Goal: Check status: Check status

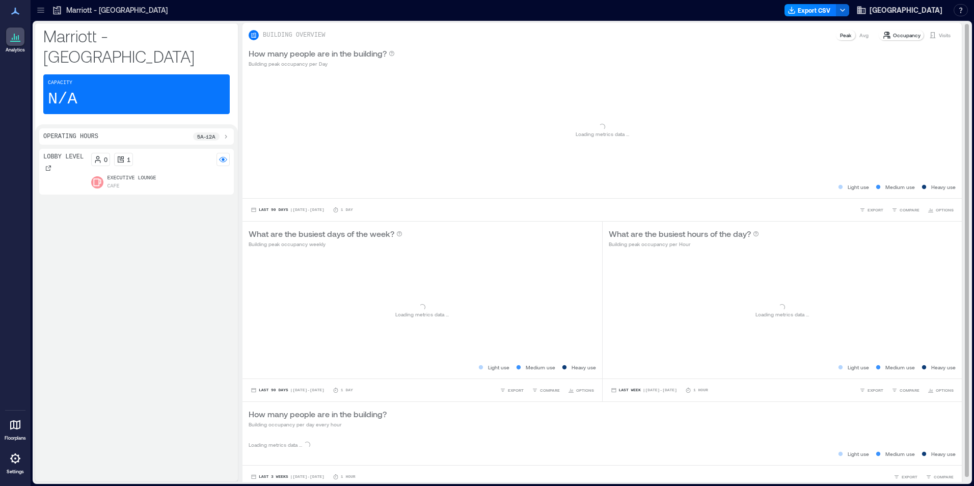
click at [939, 33] on p "Visits" at bounding box center [945, 35] width 12 height 8
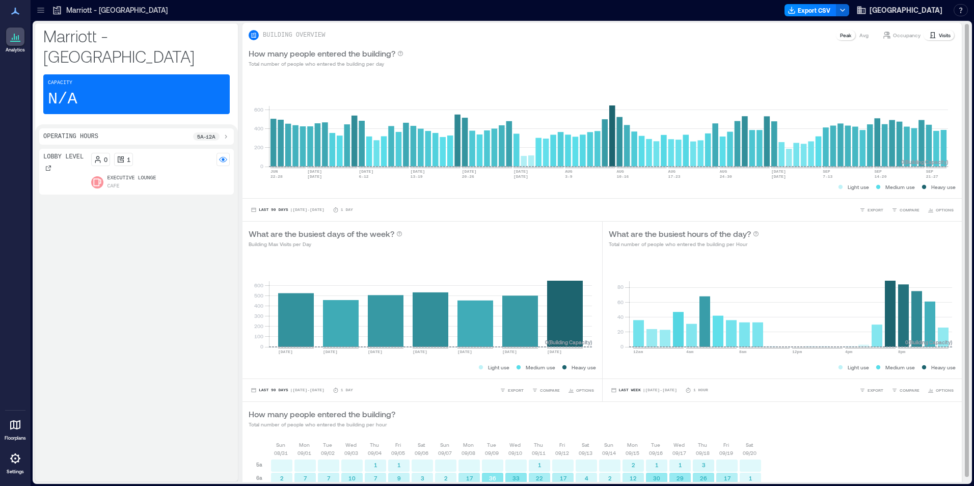
click at [603, 276] on div "0 20 40 60 80 12am 4am 8am 12pm 4pm 8pm 0 ( Building Capacity ) Light use Mediu…" at bounding box center [783, 316] width 360 height 124
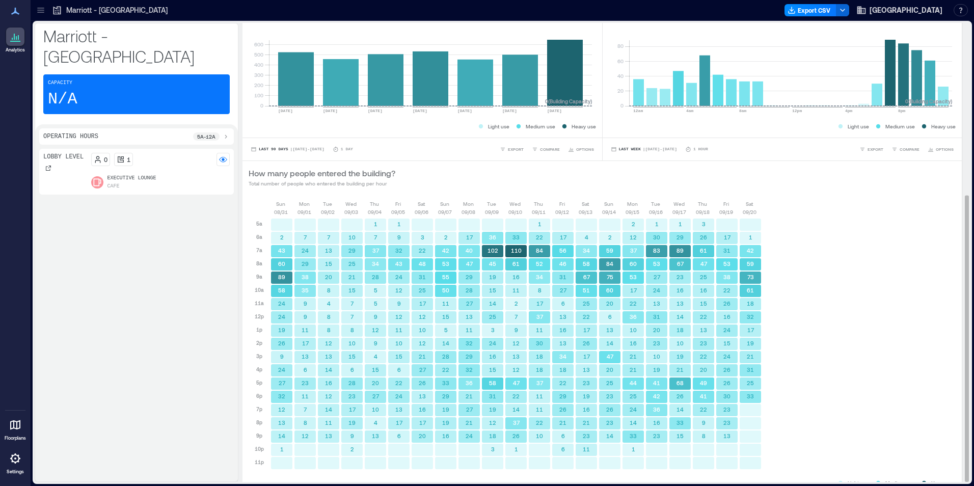
scroll to position [276, 0]
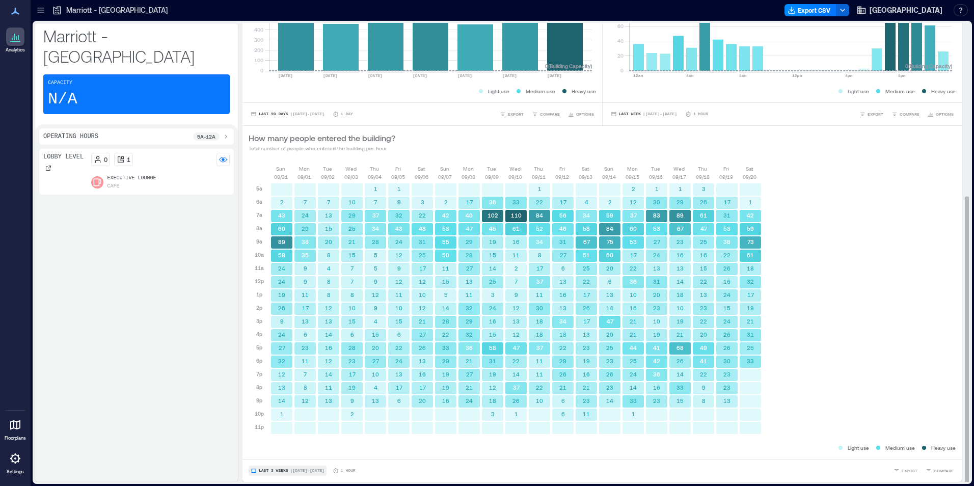
click at [278, 471] on span "Last 3 Weeks" at bounding box center [274, 471] width 30 height 0
click at [275, 452] on span "Custom" at bounding box center [269, 451] width 22 height 7
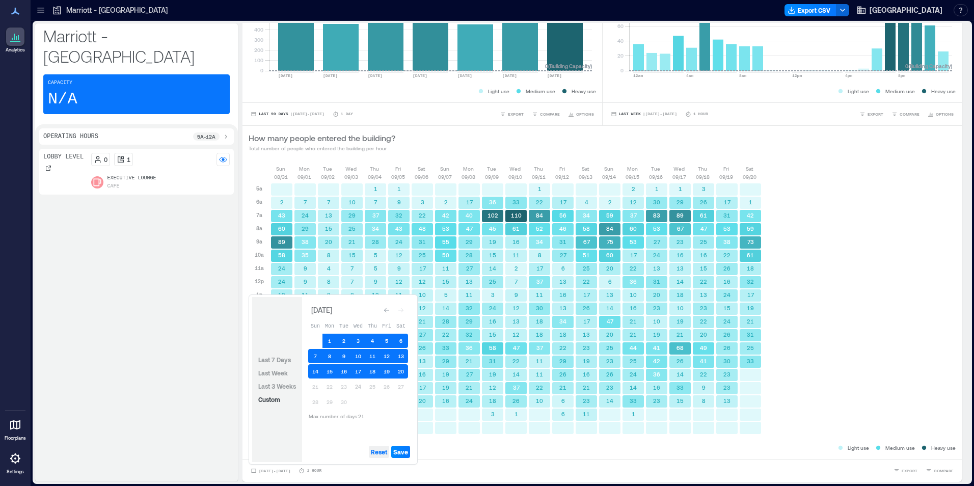
click at [379, 452] on span "Reset" at bounding box center [379, 452] width 16 height 8
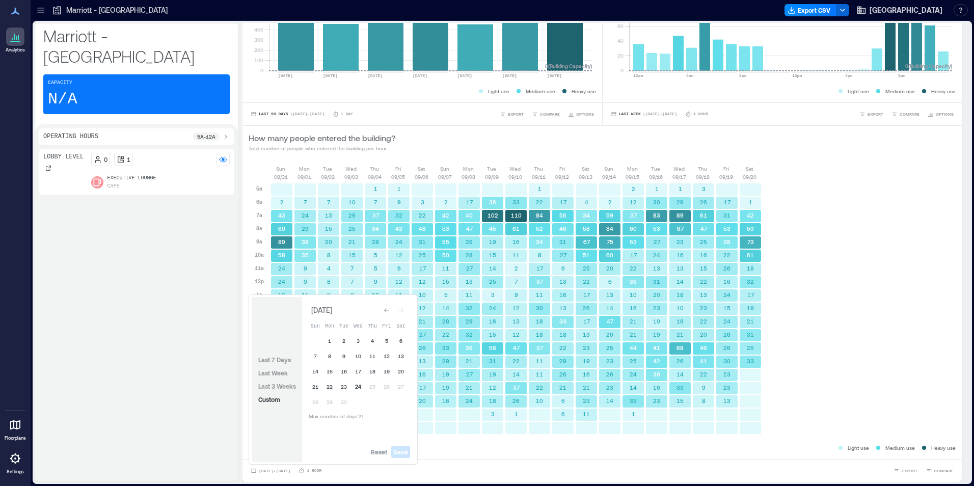
click at [359, 382] on button "24" at bounding box center [358, 387] width 14 height 14
click at [340, 386] on button "23" at bounding box center [344, 387] width 14 height 14
click at [327, 386] on button "22" at bounding box center [330, 387] width 14 height 14
click at [402, 450] on span "Save" at bounding box center [400, 452] width 15 height 8
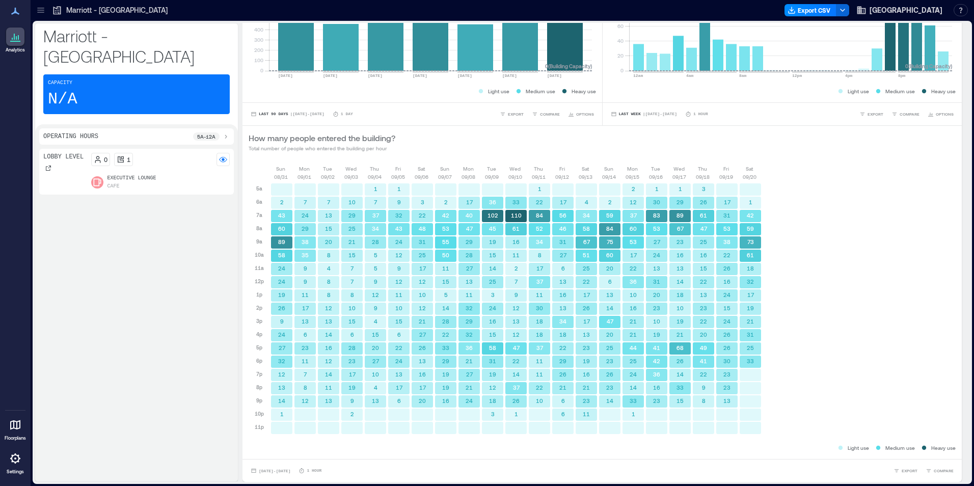
scroll to position [6, 0]
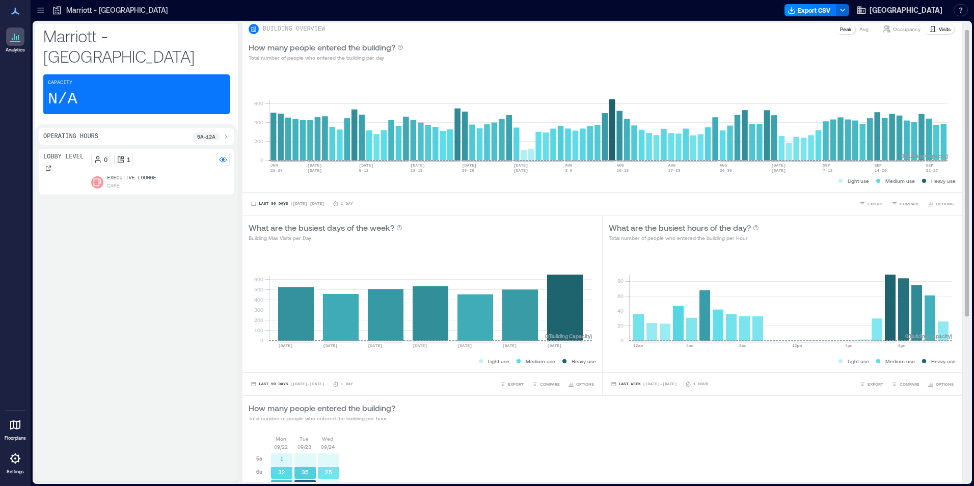
click at [463, 421] on div "How many people entered the building? Total number of people who entered the bu…" at bounding box center [602, 412] width 707 height 20
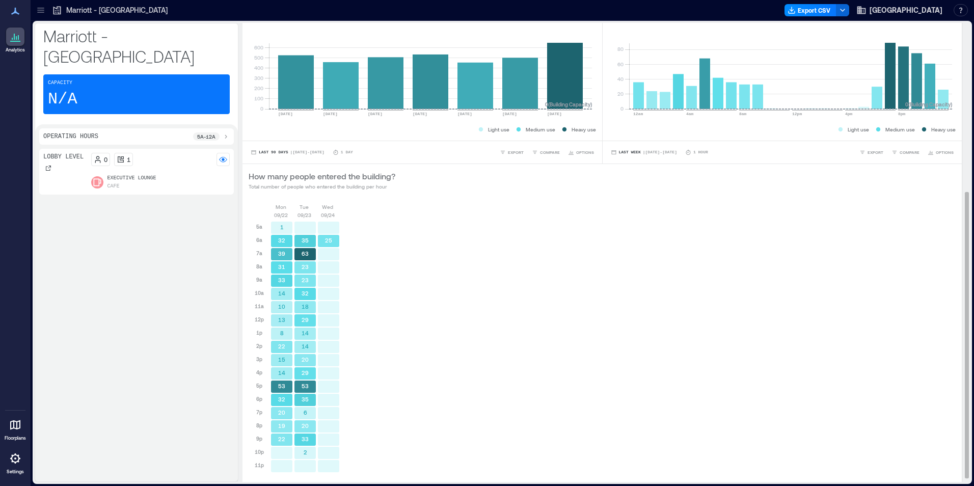
scroll to position [276, 0]
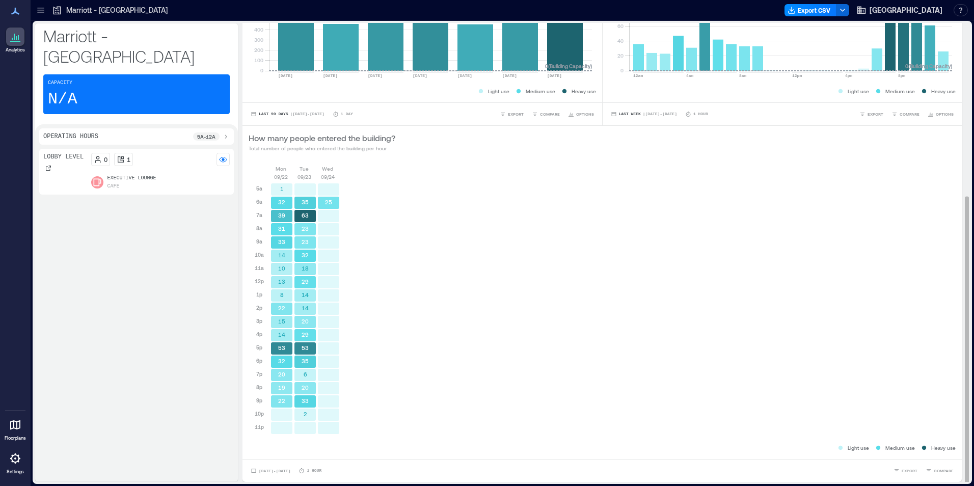
click at [478, 211] on div "[DATE] [DATE] [DATE] 5a 6a 7a 8a 9a 10a 11a 12p 1p 2p 3p 4p 5p 6p 7p 8p 9p 10p …" at bounding box center [602, 304] width 707 height 278
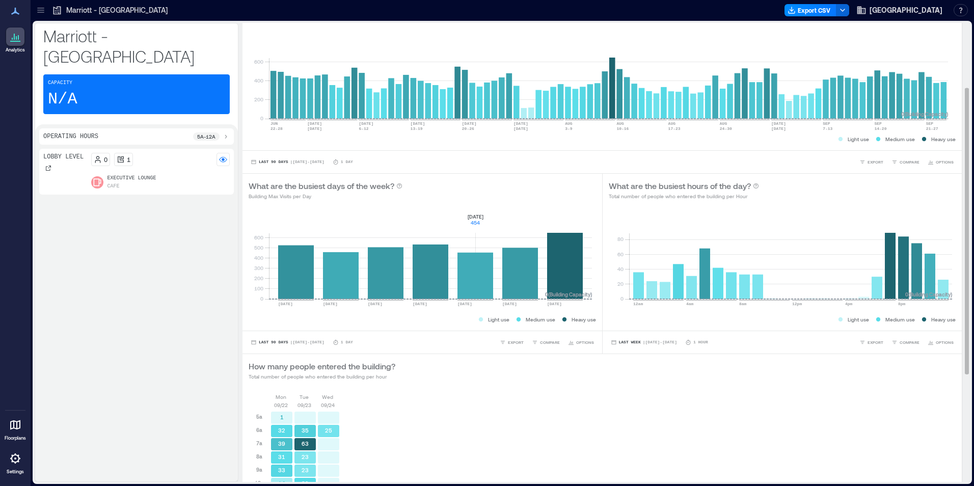
scroll to position [0, 0]
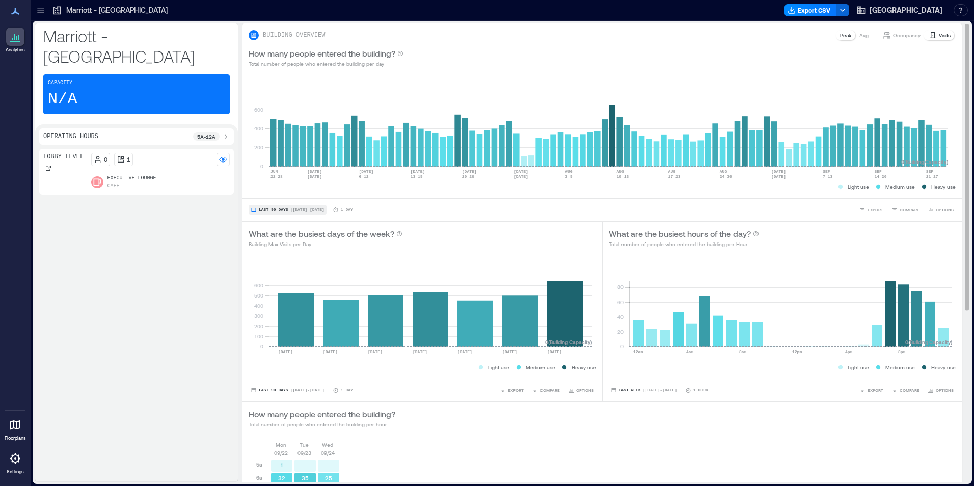
click at [301, 212] on button "Last 90 Days | [DATE] - [DATE]" at bounding box center [288, 210] width 78 height 10
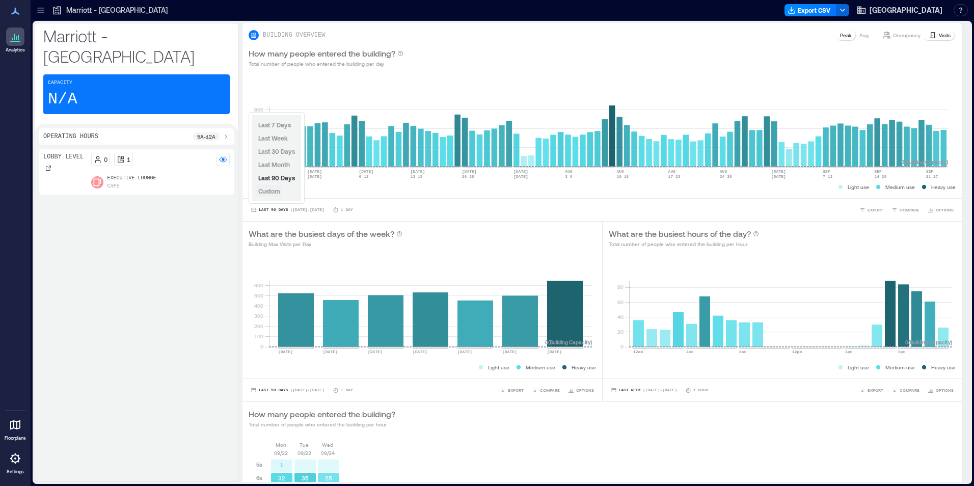
click at [276, 195] on button "Custom" at bounding box center [269, 191] width 26 height 12
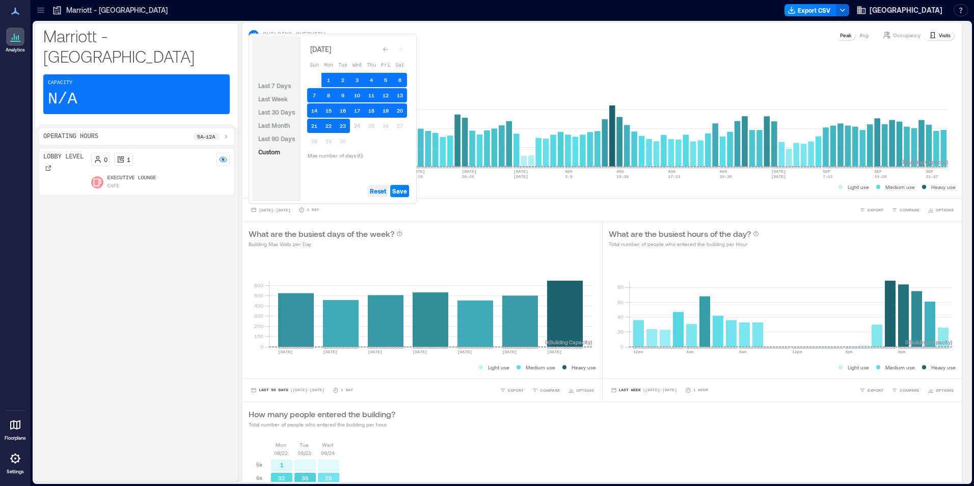
click at [377, 193] on span "Reset" at bounding box center [378, 191] width 16 height 8
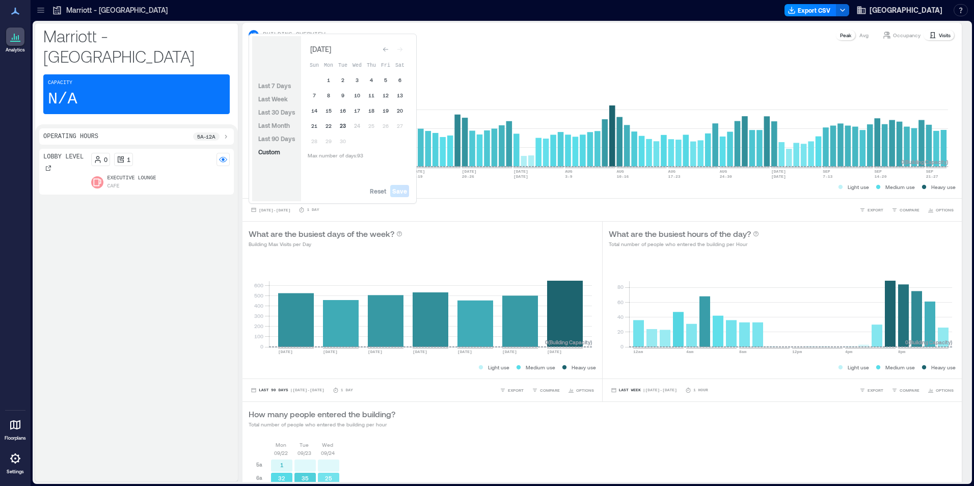
click at [343, 130] on button "23" at bounding box center [343, 126] width 14 height 14
click at [320, 127] on button "21" at bounding box center [314, 126] width 14 height 14
click at [399, 191] on span "Save" at bounding box center [399, 191] width 15 height 8
